Goal: Navigation & Orientation: Find specific page/section

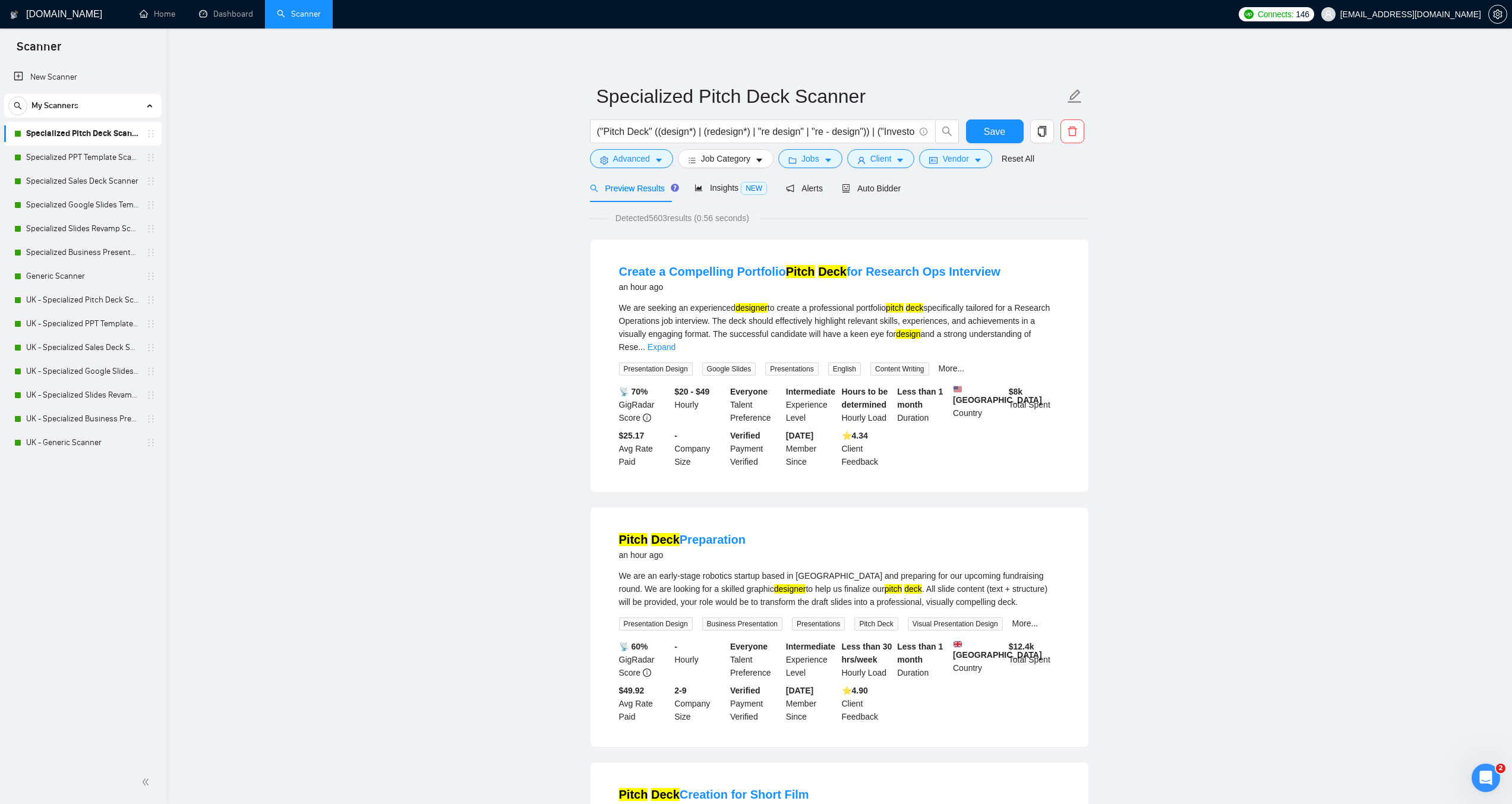
scroll to position [451, 0]
click at [225, 19] on link "Dashboard" at bounding box center [226, 14] width 54 height 10
